Goal: Task Accomplishment & Management: Use online tool/utility

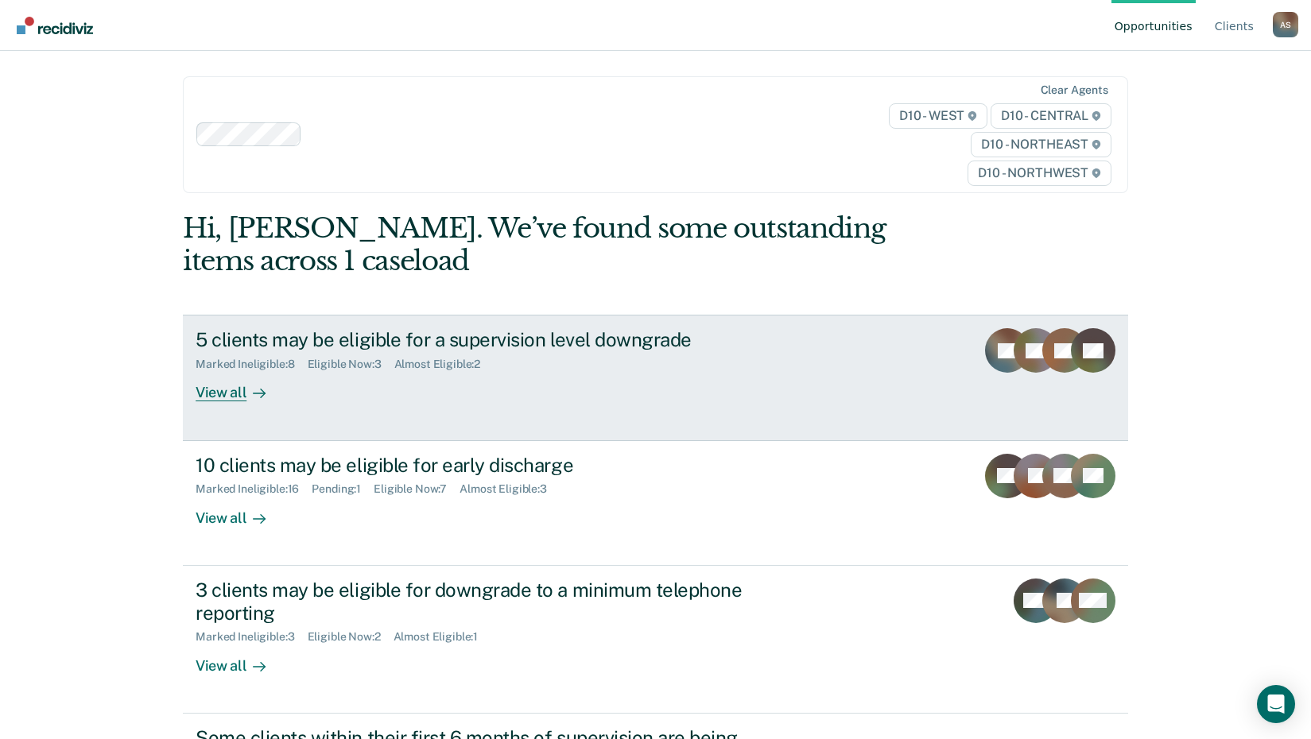
click at [210, 391] on div "View all" at bounding box center [240, 386] width 89 height 31
